Goal: Communication & Community: Answer question/provide support

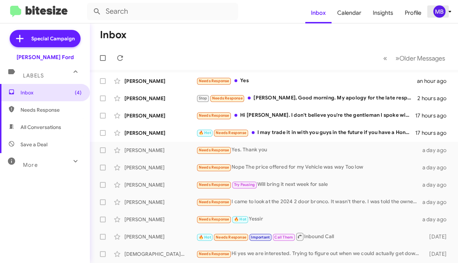
click at [437, 12] on div "MB" at bounding box center [439, 11] width 12 height 12
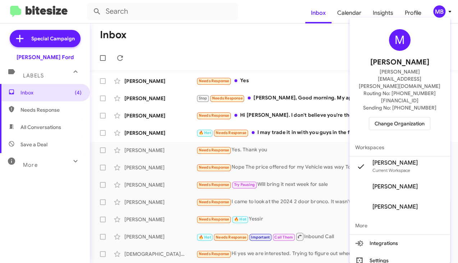
click at [402, 117] on span "Change Organization" at bounding box center [400, 123] width 50 height 12
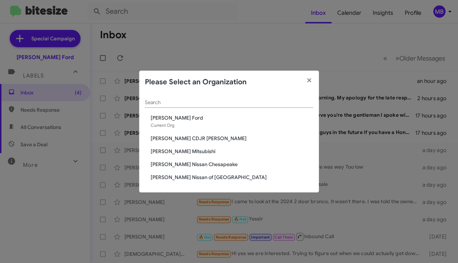
click at [197, 177] on span "[PERSON_NAME] Nissan of [GEOGRAPHIC_DATA]" at bounding box center [232, 176] width 163 height 7
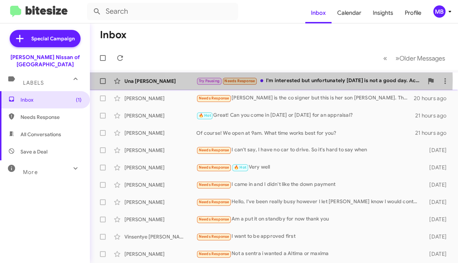
click at [263, 80] on span at bounding box center [261, 80] width 3 height 3
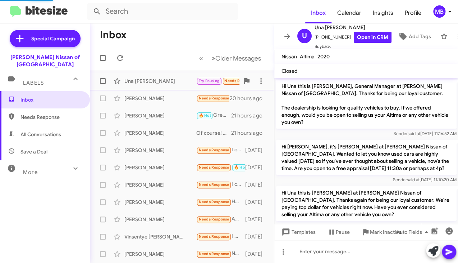
scroll to position [156, 0]
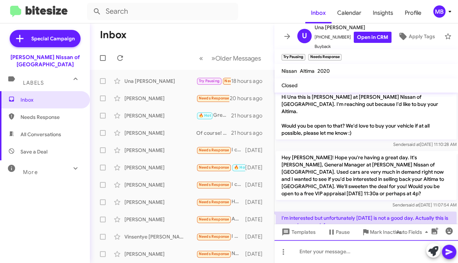
click at [326, 249] on div at bounding box center [366, 251] width 184 height 23
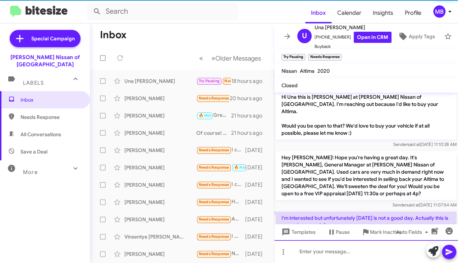
scroll to position [0, 0]
